Goal: Check status: Check status

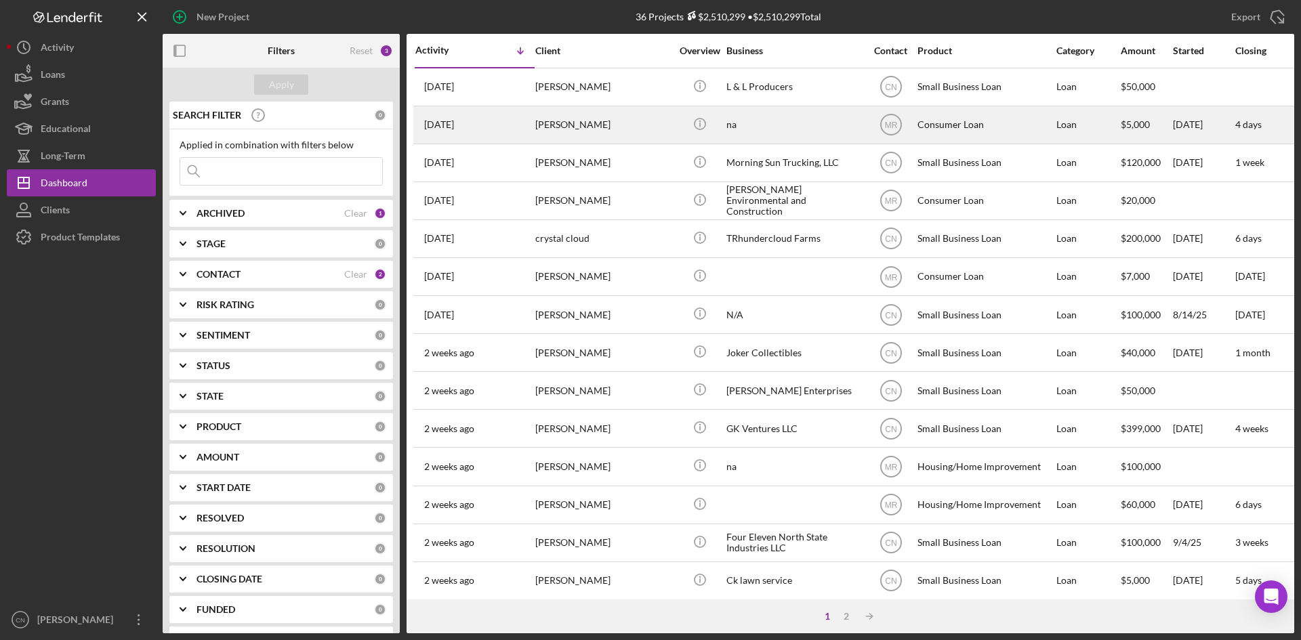
click at [567, 125] on div "[PERSON_NAME]" at bounding box center [603, 125] width 136 height 36
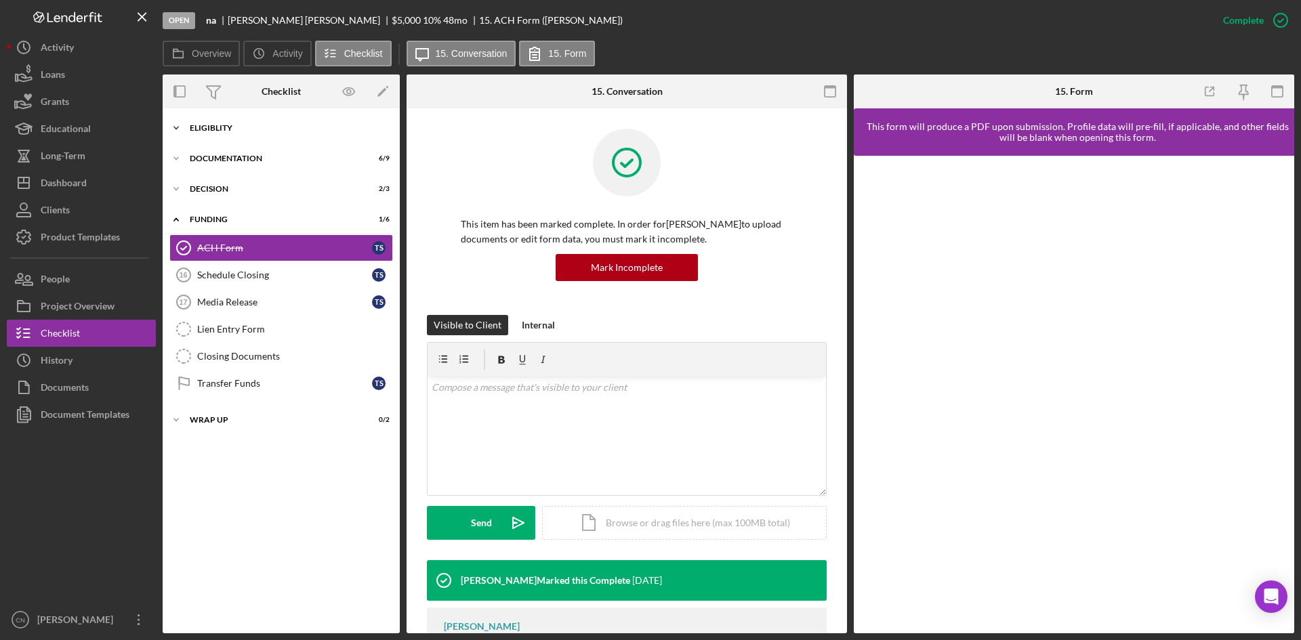
click at [213, 127] on div "Eligiblity" at bounding box center [286, 128] width 193 height 8
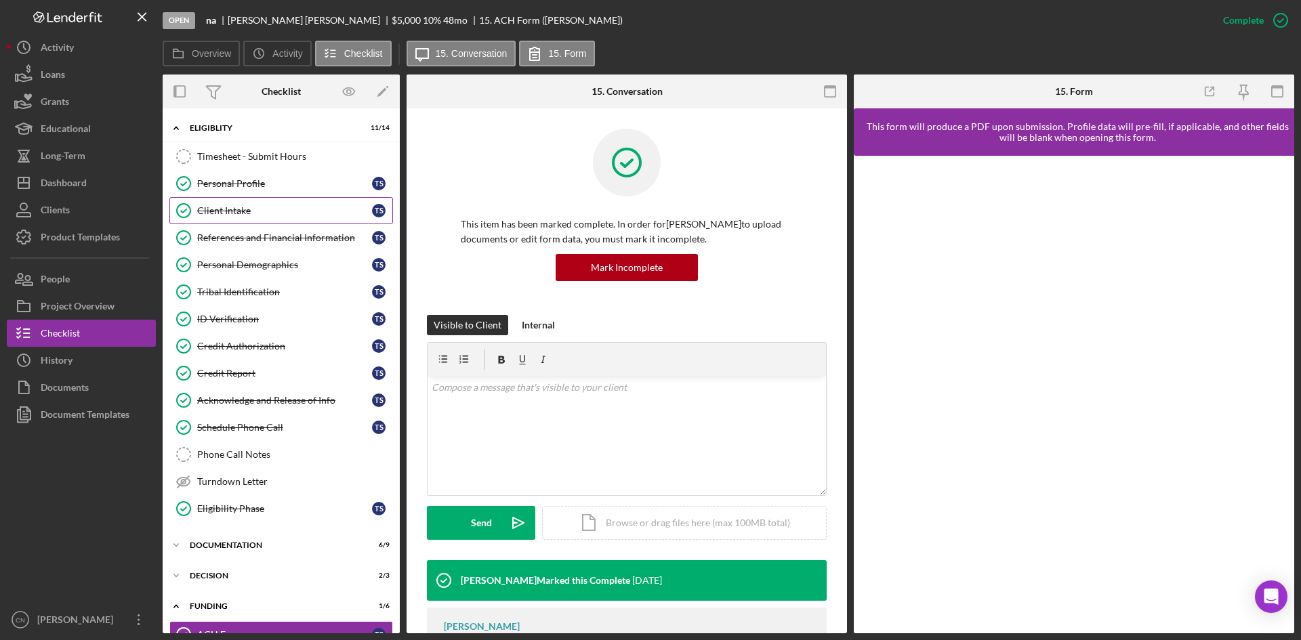
click at [228, 201] on link "Client Intake Client Intake T S" at bounding box center [281, 210] width 224 height 27
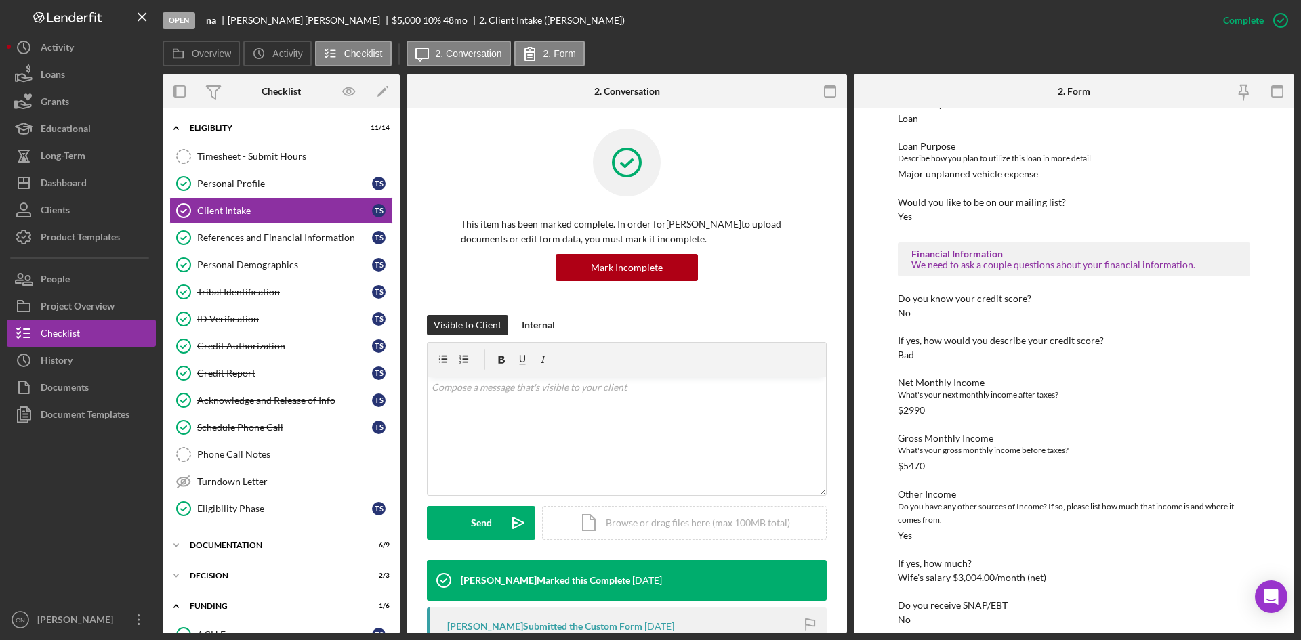
scroll to position [203, 0]
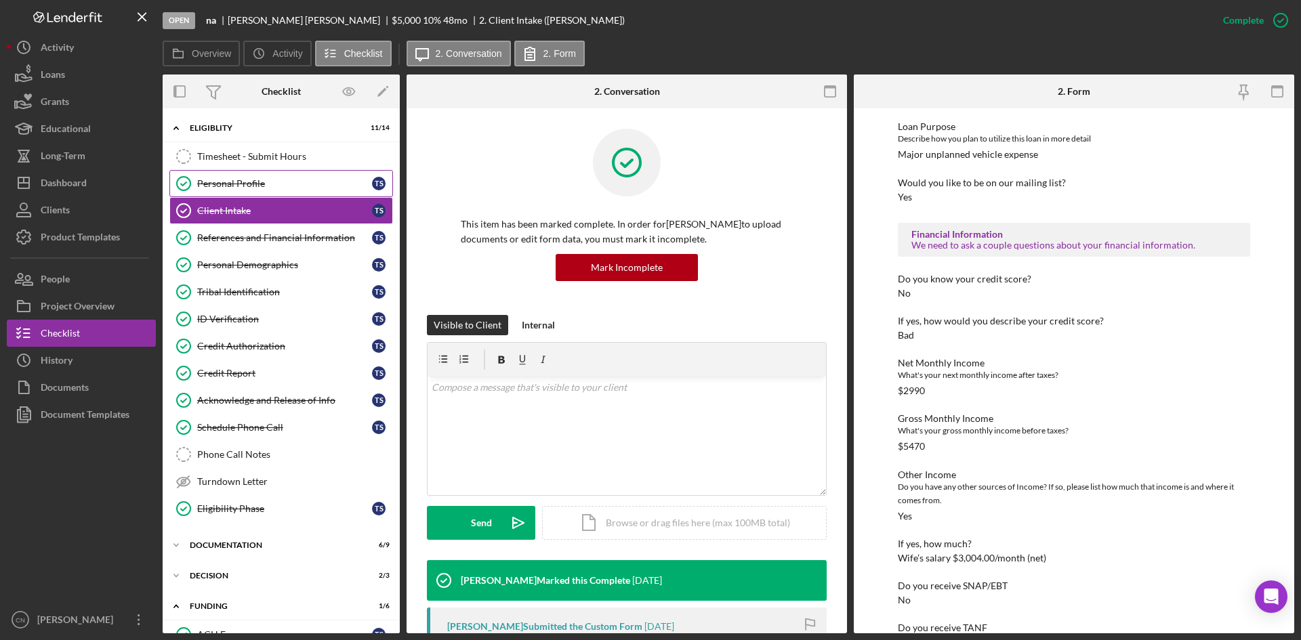
click at [202, 184] on div "Personal Profile" at bounding box center [284, 183] width 175 height 11
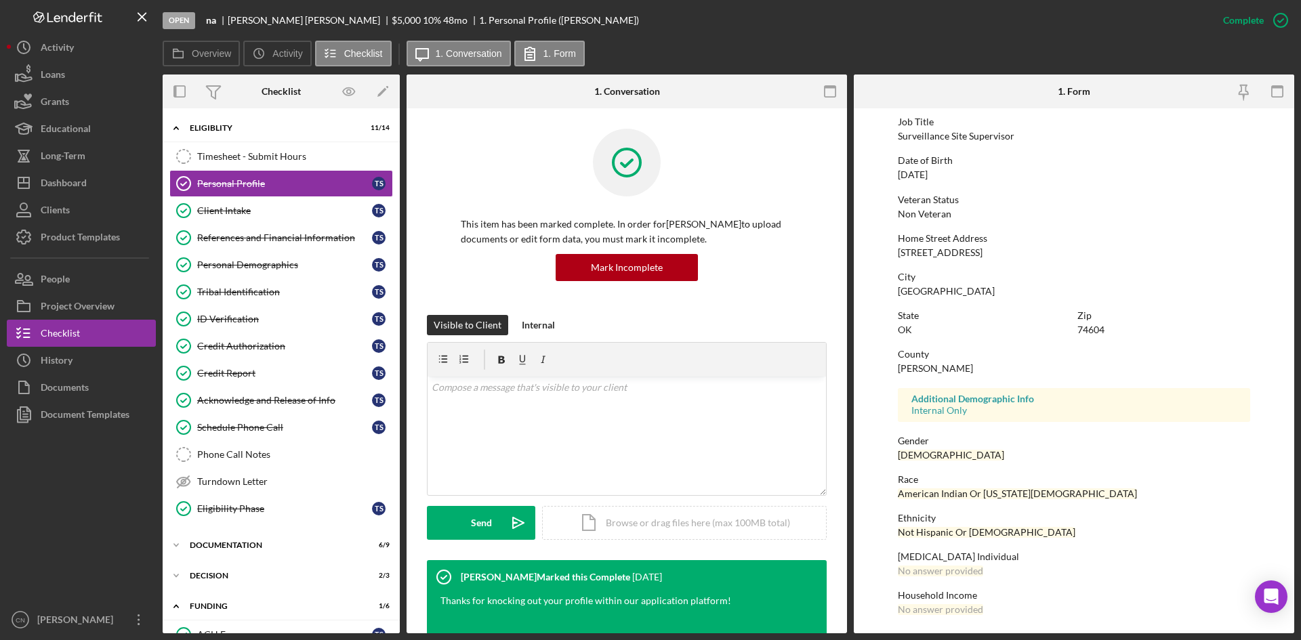
scroll to position [107, 0]
drag, startPoint x: 244, startPoint y: 201, endPoint x: 347, endPoint y: 235, distance: 108.4
click at [244, 201] on link "Client Intake Client Intake T S" at bounding box center [281, 210] width 224 height 27
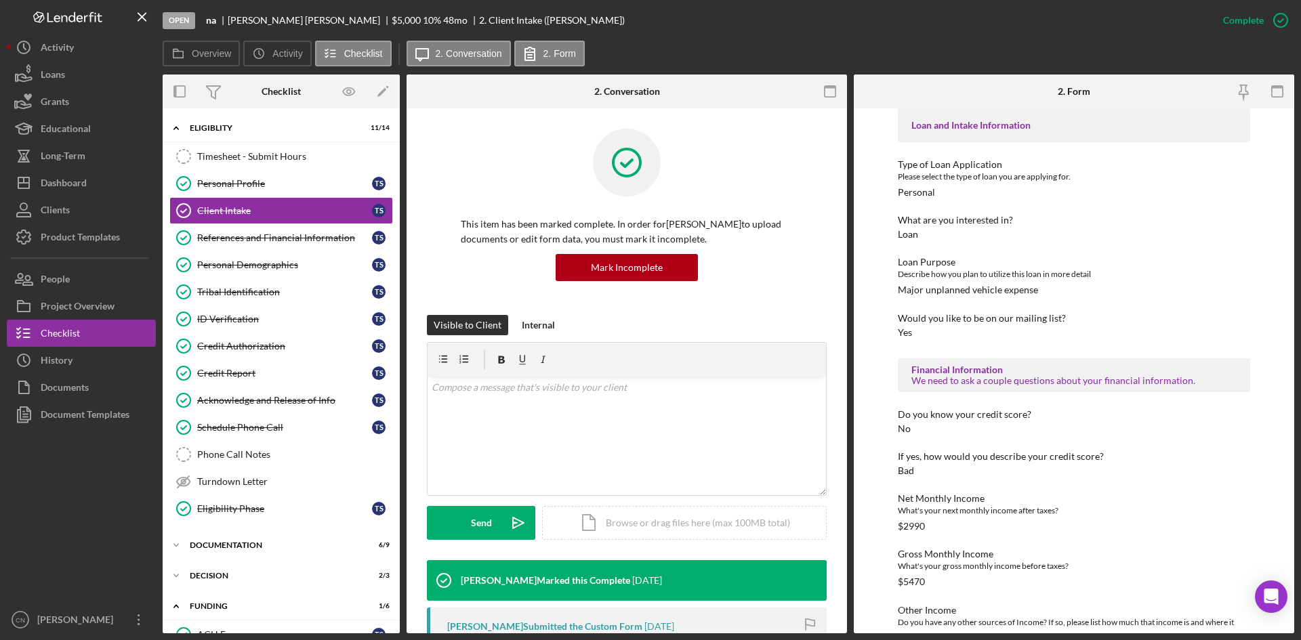
scroll to position [136, 0]
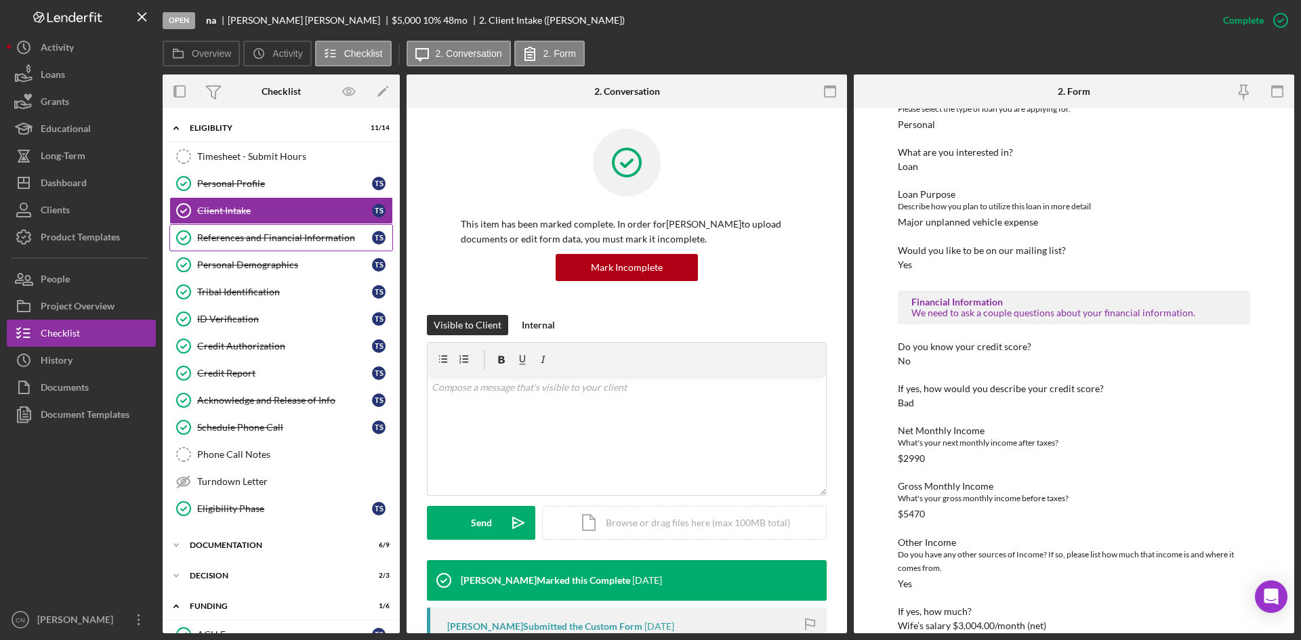
click at [287, 227] on link "References and Financial Information References and Financial Information T S" at bounding box center [281, 237] width 224 height 27
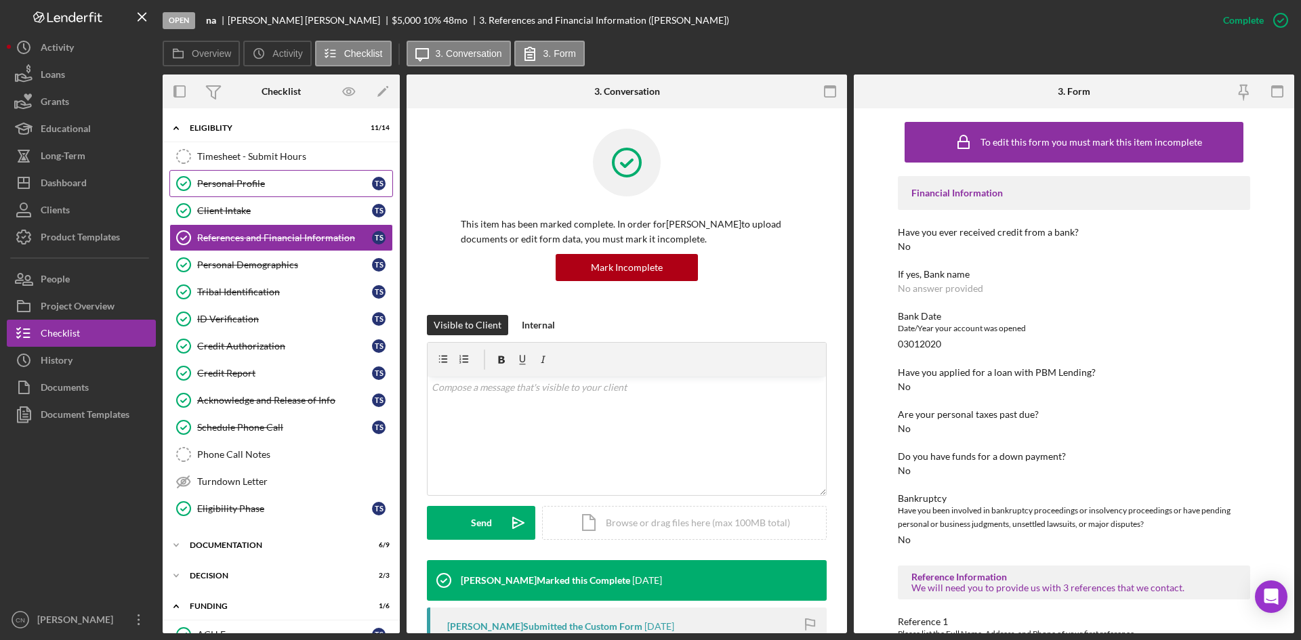
click at [204, 182] on div "Personal Profile" at bounding box center [284, 183] width 175 height 11
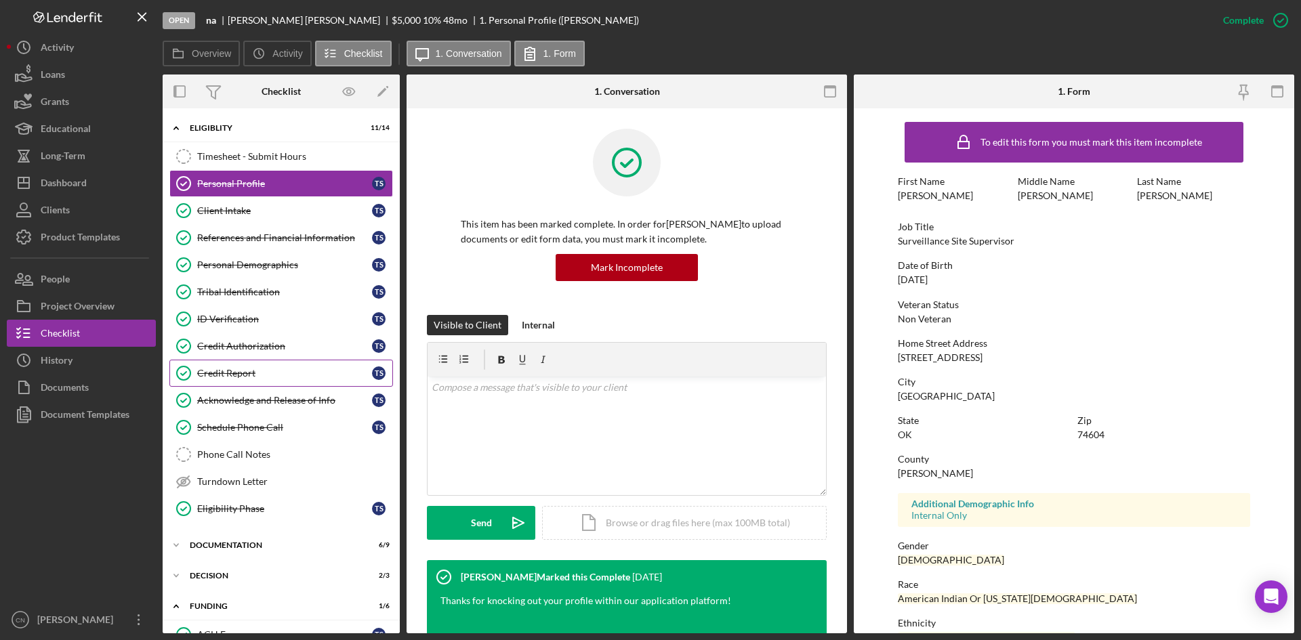
click at [235, 368] on div "Credit Report" at bounding box center [284, 373] width 175 height 11
